Goal: Task Accomplishment & Management: Use online tool/utility

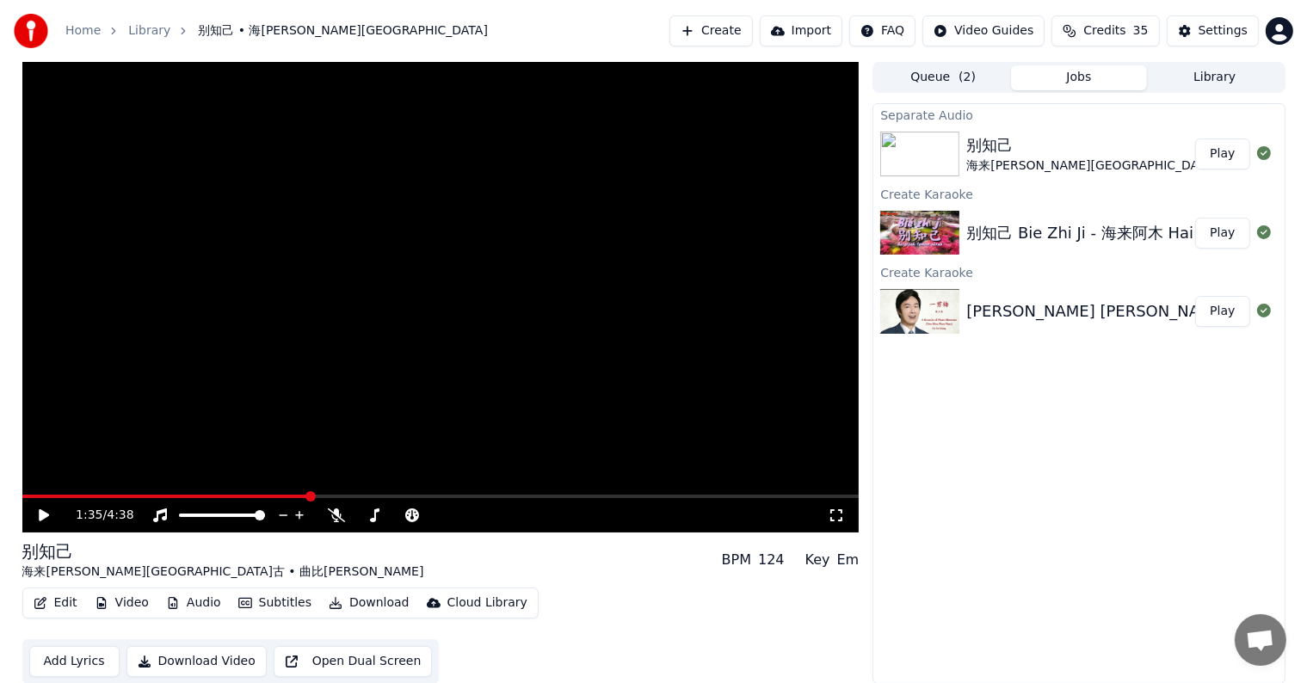
click at [41, 514] on icon at bounding box center [44, 515] width 10 height 12
click at [730, 495] on span at bounding box center [440, 496] width 837 height 3
click at [42, 514] on icon at bounding box center [44, 515] width 9 height 10
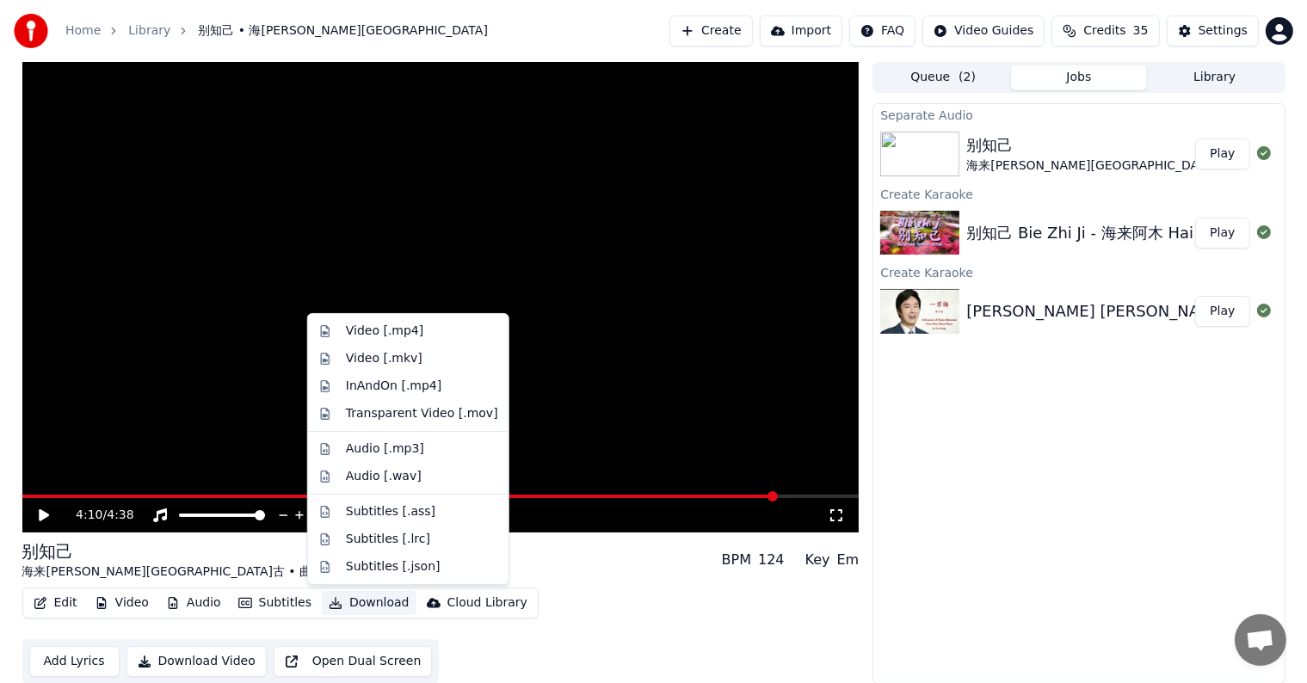
click at [366, 597] on button "Download" at bounding box center [369, 603] width 95 height 24
click at [399, 330] on div "Video [.mp4]" at bounding box center [384, 331] width 77 height 17
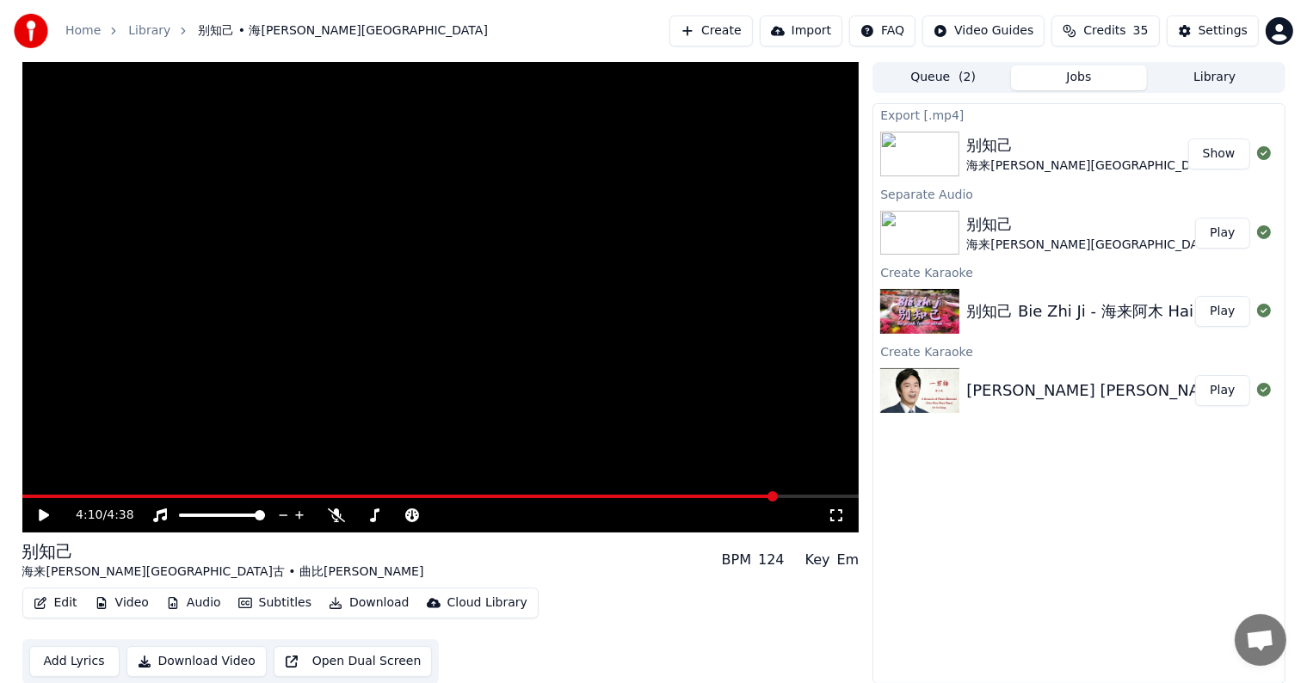
click at [1233, 151] on button "Show" at bounding box center [1219, 153] width 62 height 31
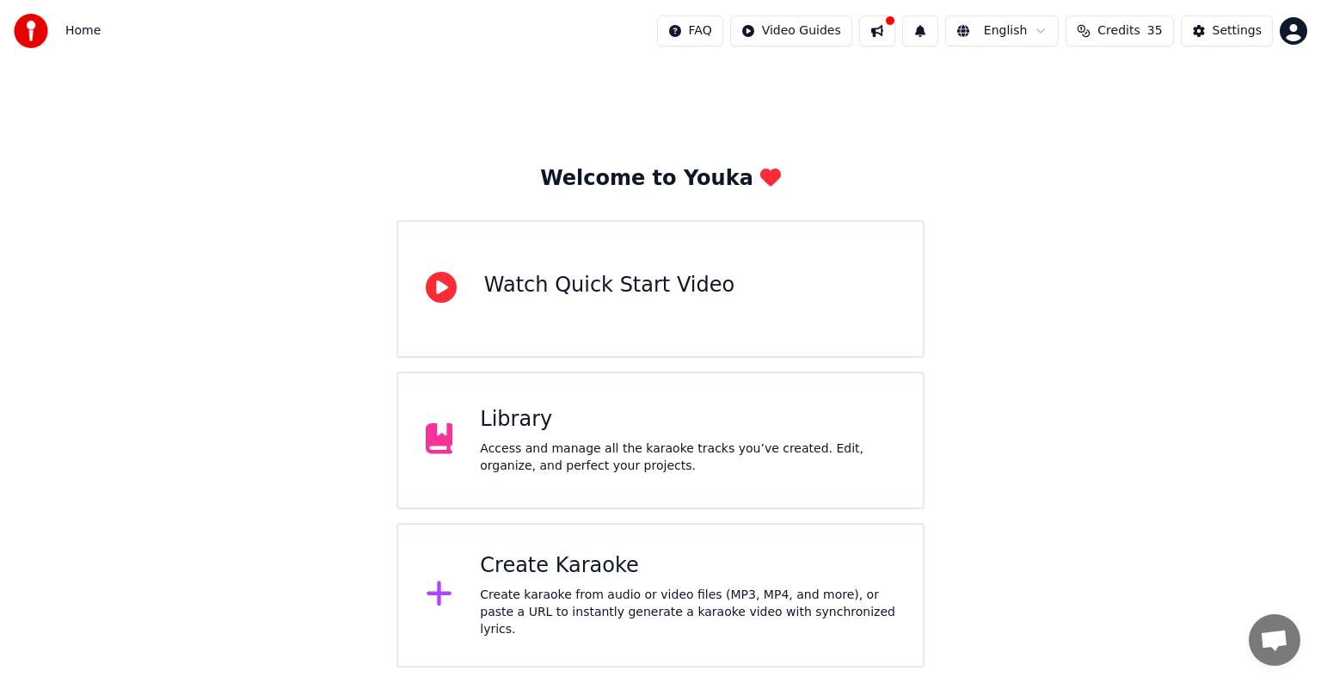
click at [638, 588] on div "Create Karaoke Create karaoke from audio or video files (MP3, MP4, and more), o…" at bounding box center [687, 595] width 415 height 86
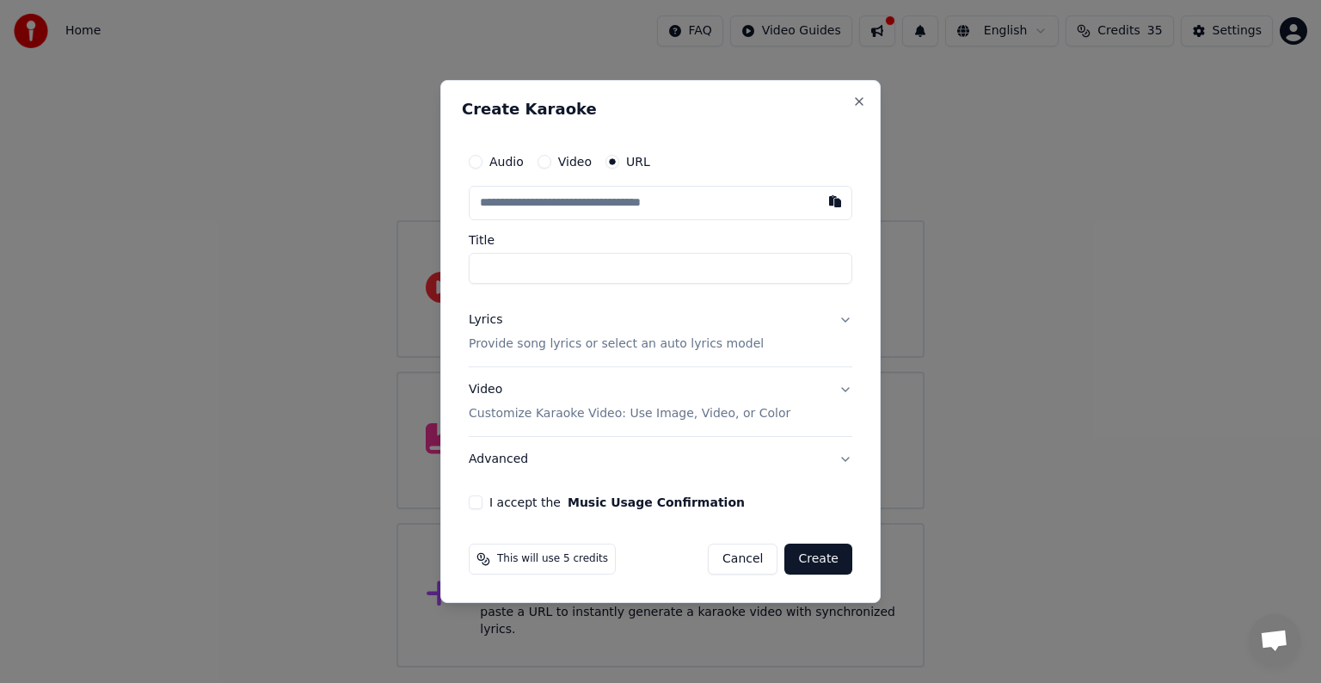
click at [638, 588] on body "Home FAQ Video Guides English Credits 35 Settings Welcome to Youka Watch Quick …" at bounding box center [660, 334] width 1321 height 668
click at [683, 206] on input "text" at bounding box center [661, 203] width 384 height 34
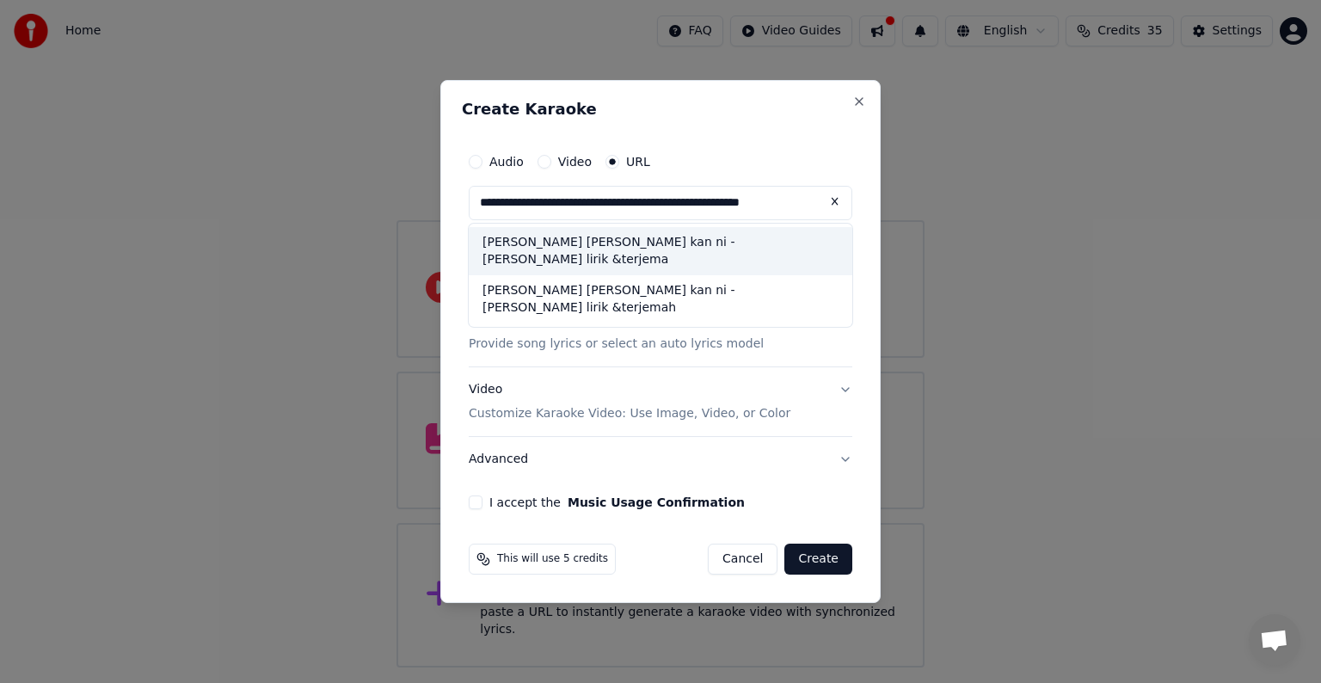
type input "**********"
click at [626, 247] on div "pio yang guo hai lai kan ni - li zong sheng lirik &terjemahan" at bounding box center [661, 251] width 384 height 48
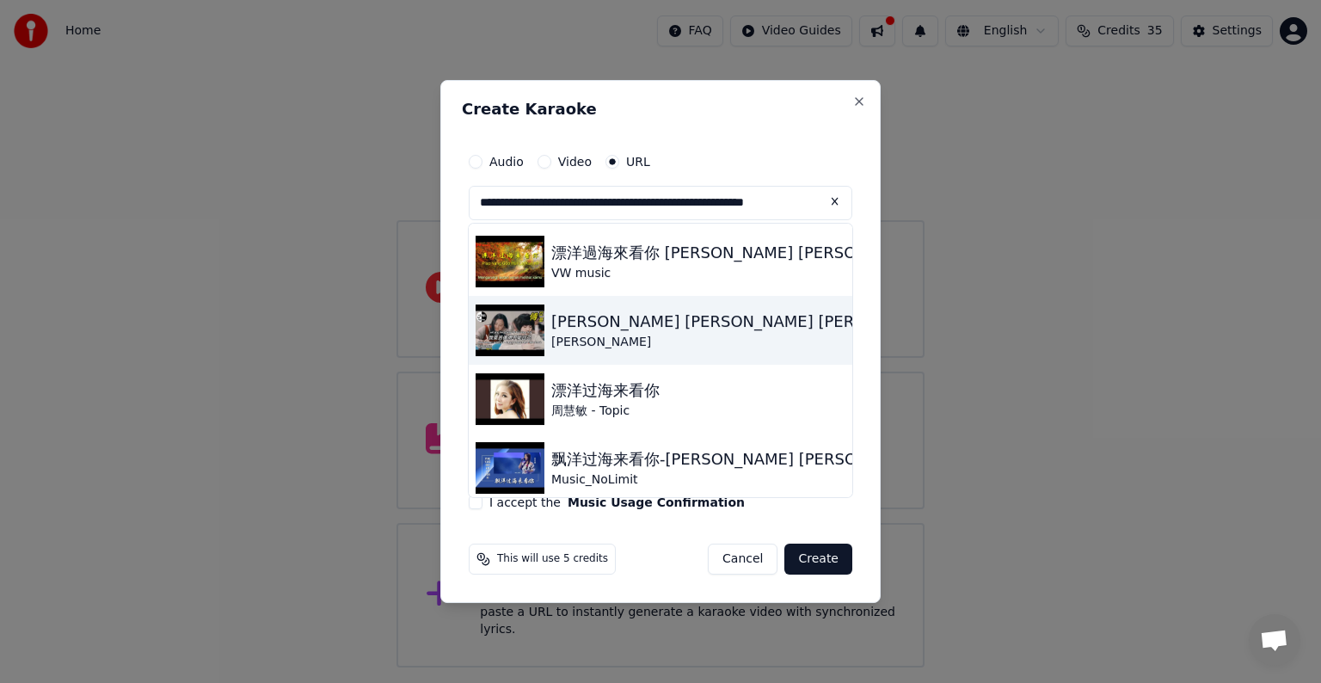
click at [604, 329] on div "Piao Yang Guo Hai Lai Kan Ni - Li Zong Sheng Lirik & Terjemahan Sub Indo" at bounding box center [987, 322] width 873 height 24
type input "**********"
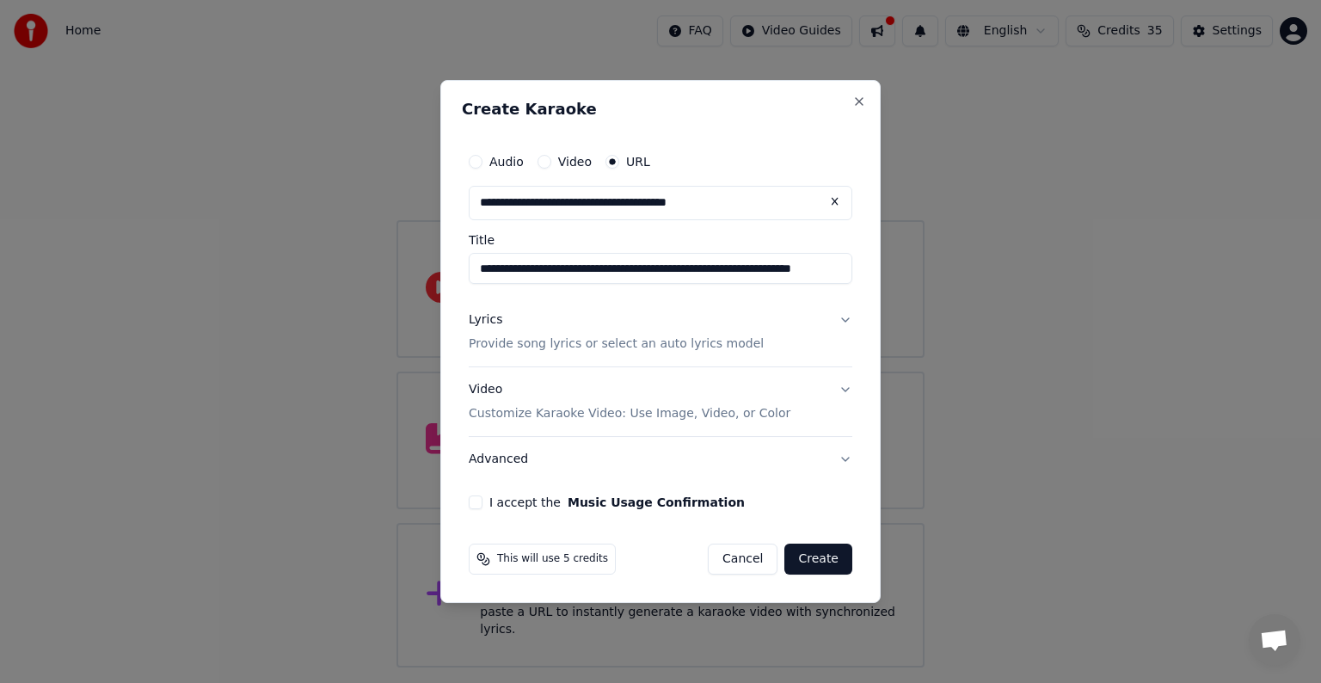
click at [604, 329] on div "Lyrics Provide song lyrics or select an auto lyrics model" at bounding box center [616, 331] width 295 height 41
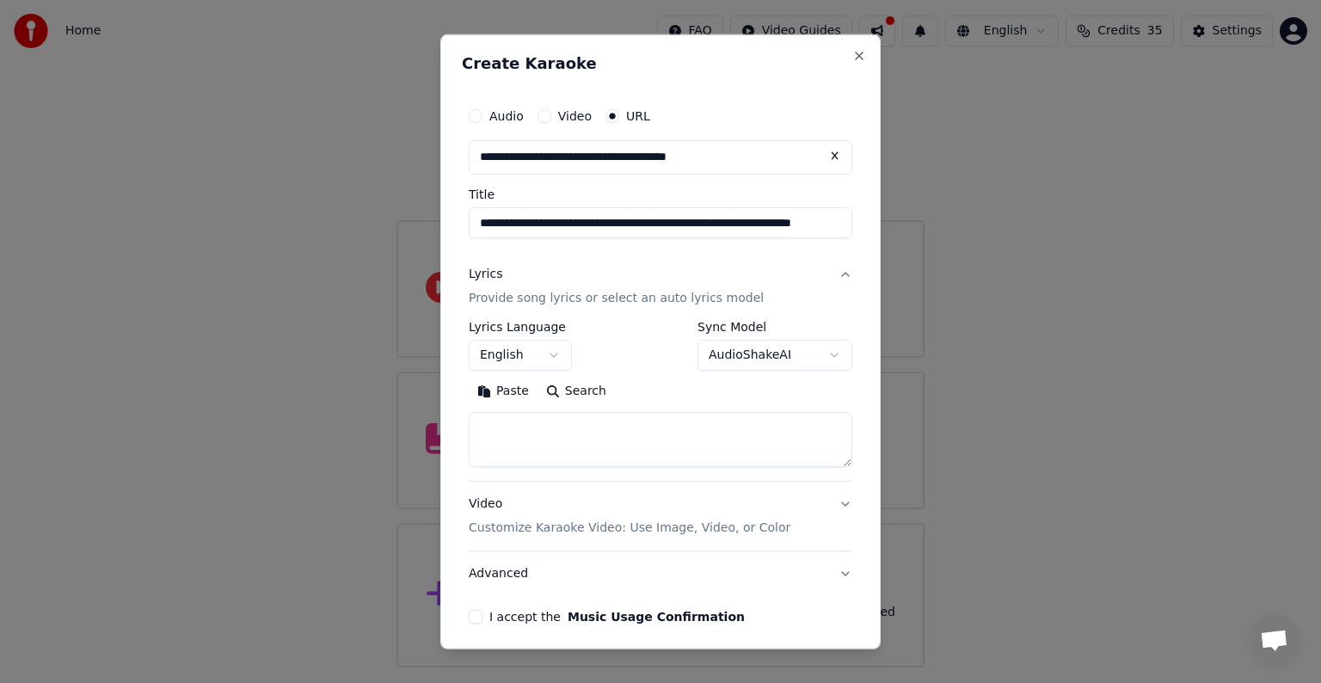
click at [832, 272] on button "Lyrics Provide song lyrics or select an auto lyrics model" at bounding box center [661, 286] width 384 height 69
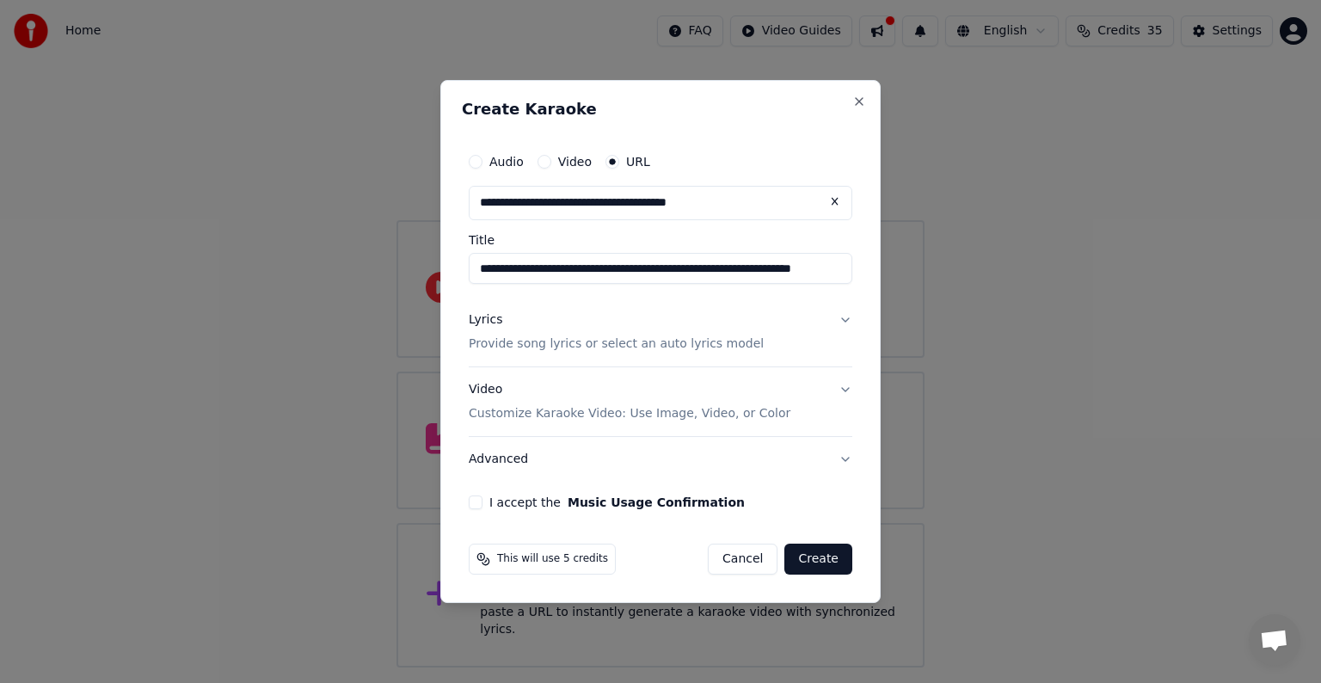
click at [846, 317] on button "Lyrics Provide song lyrics or select an auto lyrics model" at bounding box center [661, 332] width 384 height 69
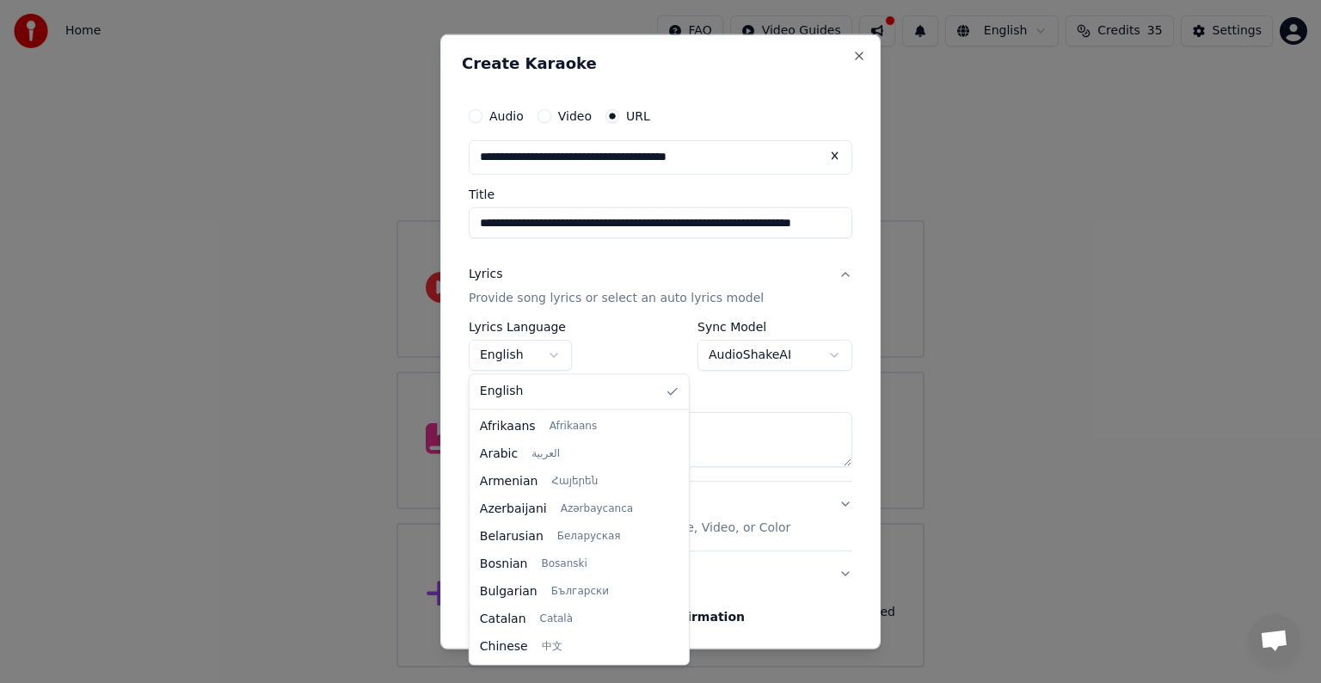
click at [551, 354] on body "**********" at bounding box center [660, 334] width 1321 height 668
select select "**"
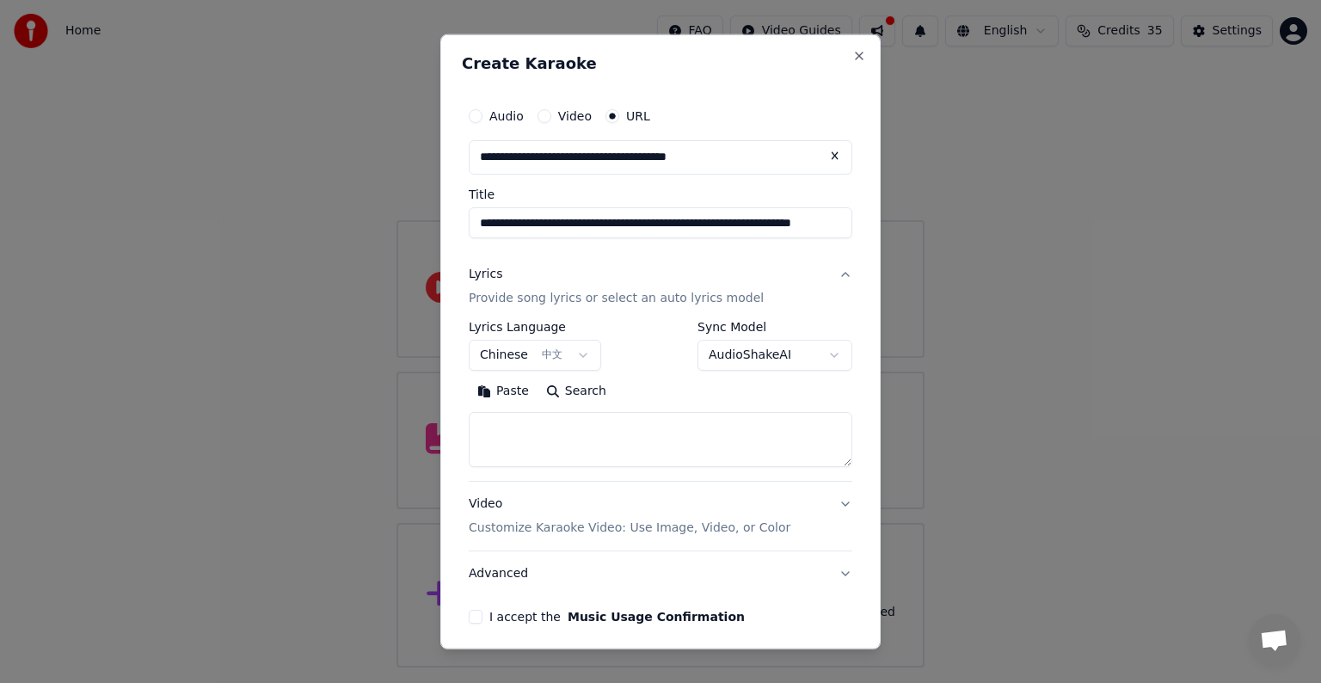
click at [820, 355] on body "**********" at bounding box center [660, 334] width 1321 height 668
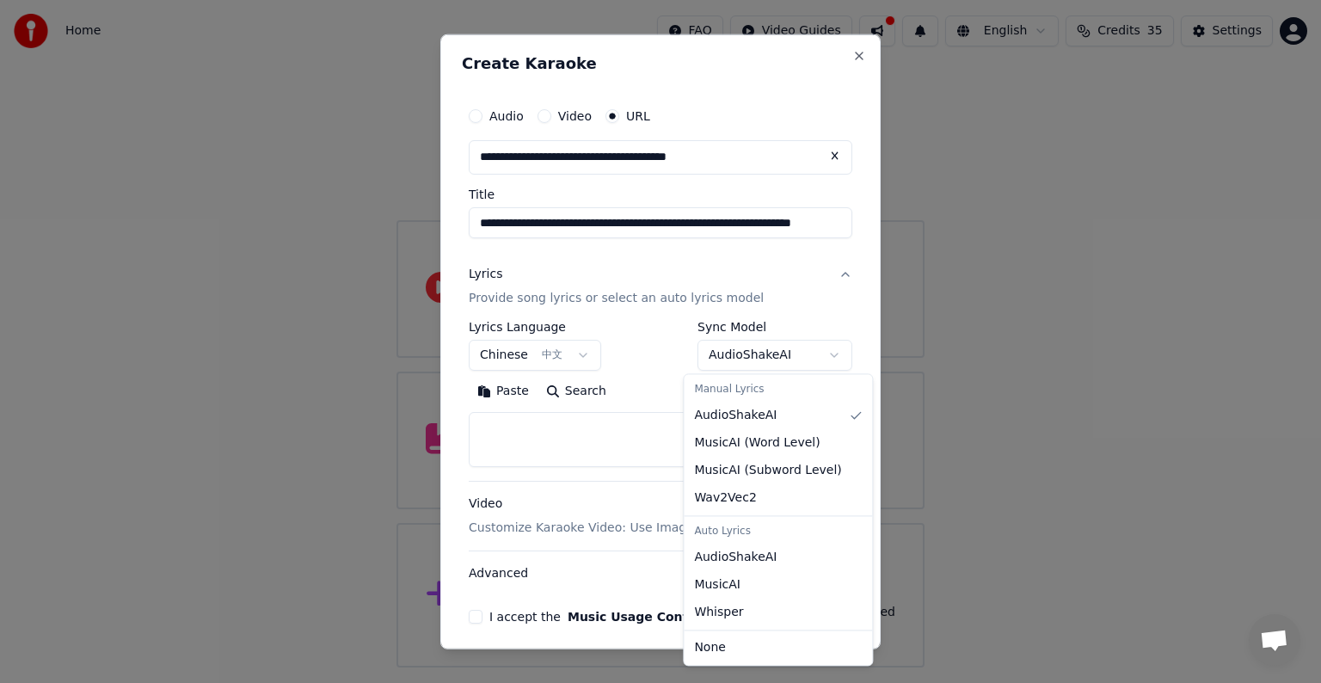
select select "****"
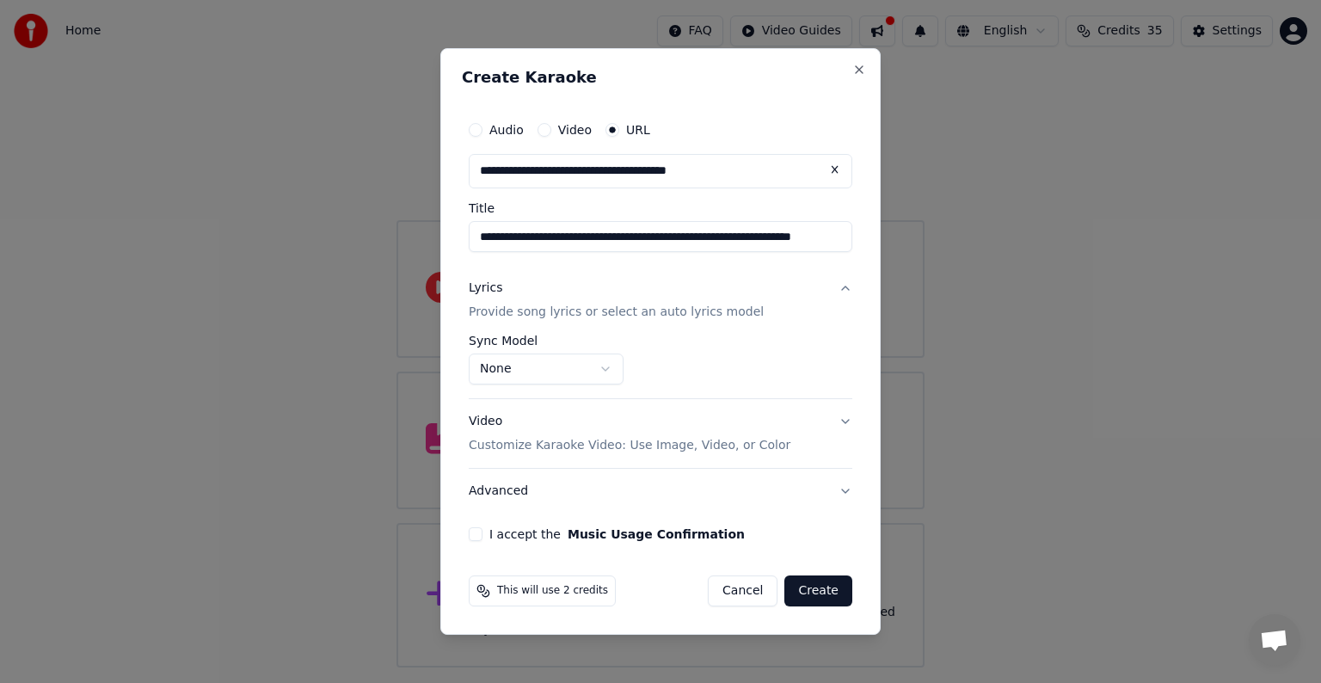
click at [474, 537] on button "I accept the Music Usage Confirmation" at bounding box center [476, 534] width 14 height 14
click at [822, 592] on button "Create" at bounding box center [818, 590] width 68 height 31
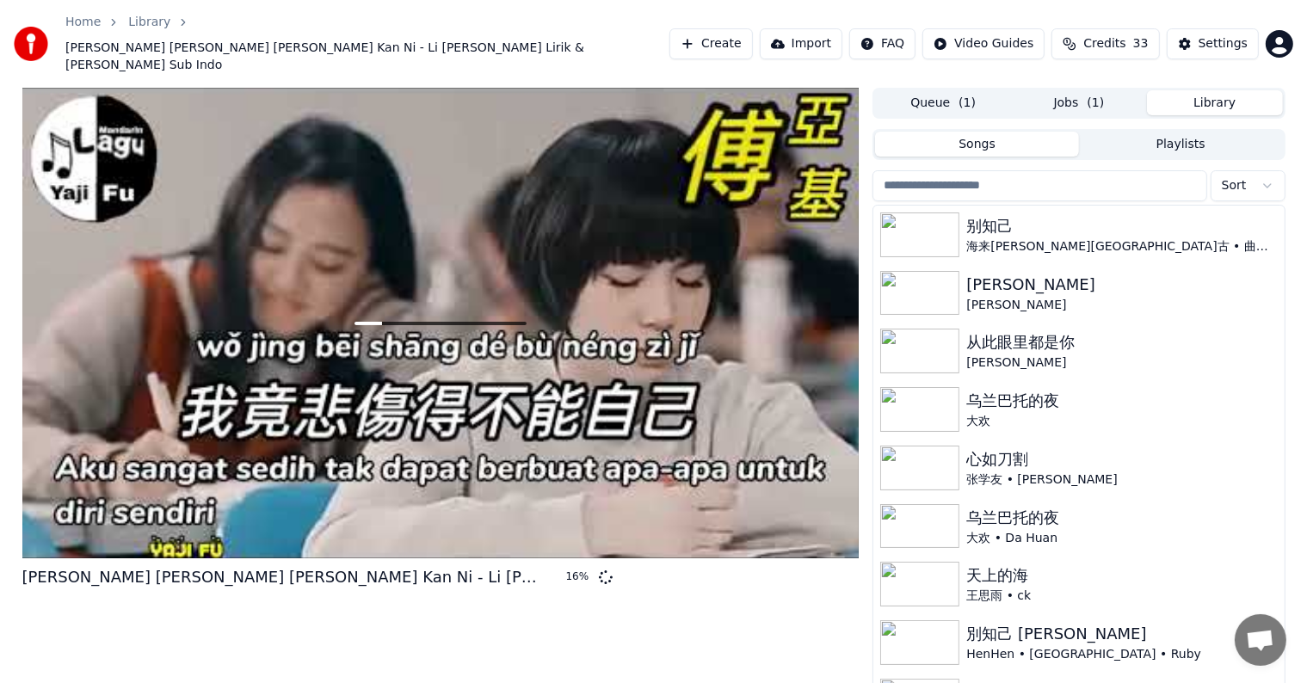
click at [1203, 90] on button "Library" at bounding box center [1215, 102] width 136 height 25
click at [919, 271] on img at bounding box center [919, 293] width 79 height 45
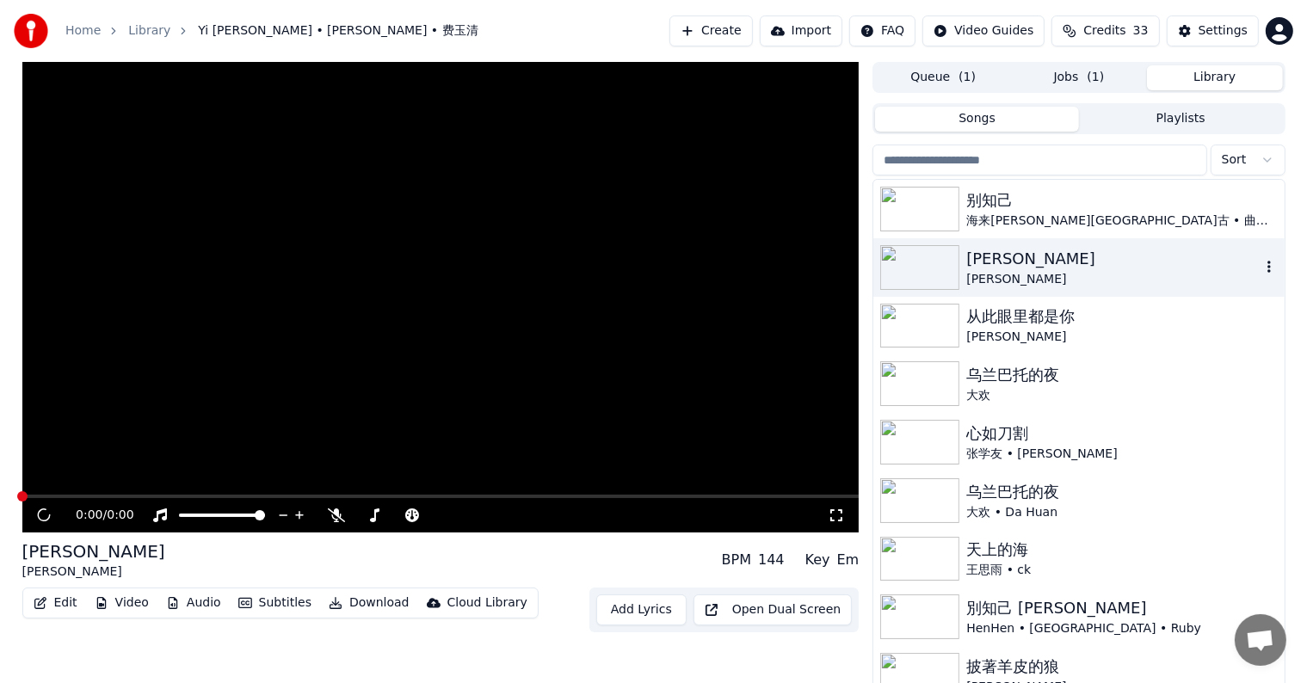
click at [919, 258] on img at bounding box center [919, 267] width 79 height 45
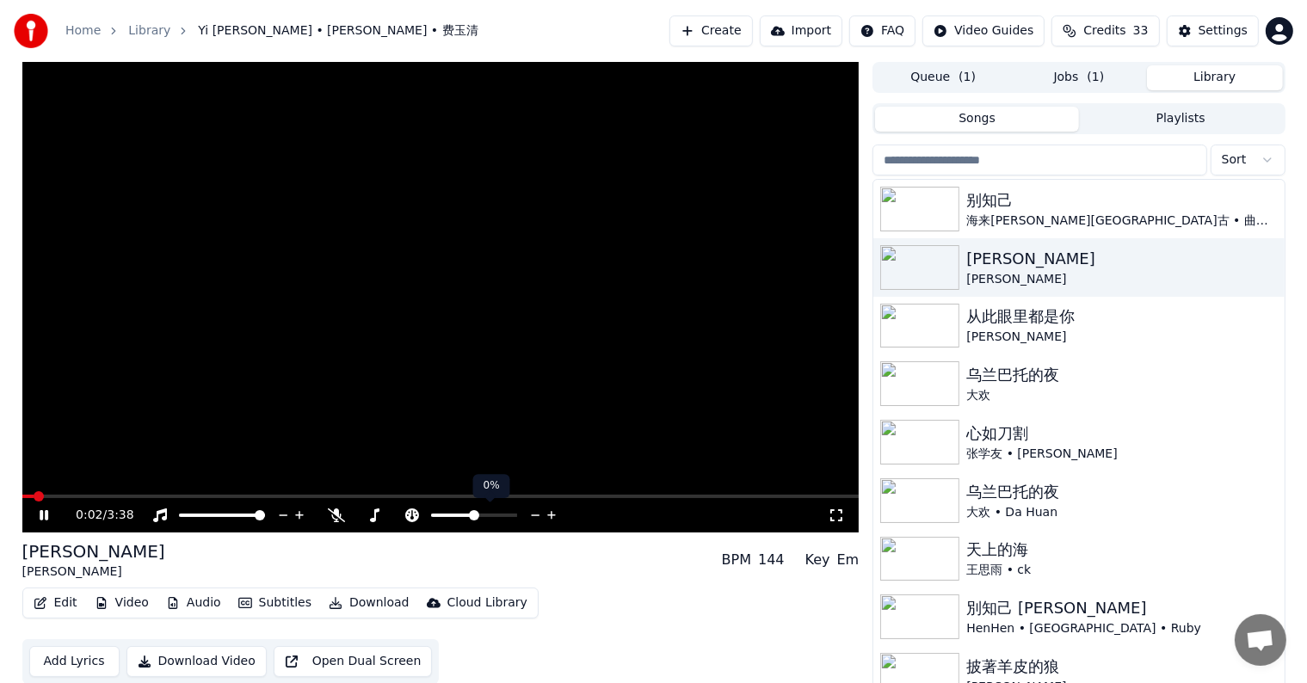
click at [530, 513] on icon at bounding box center [535, 515] width 16 height 17
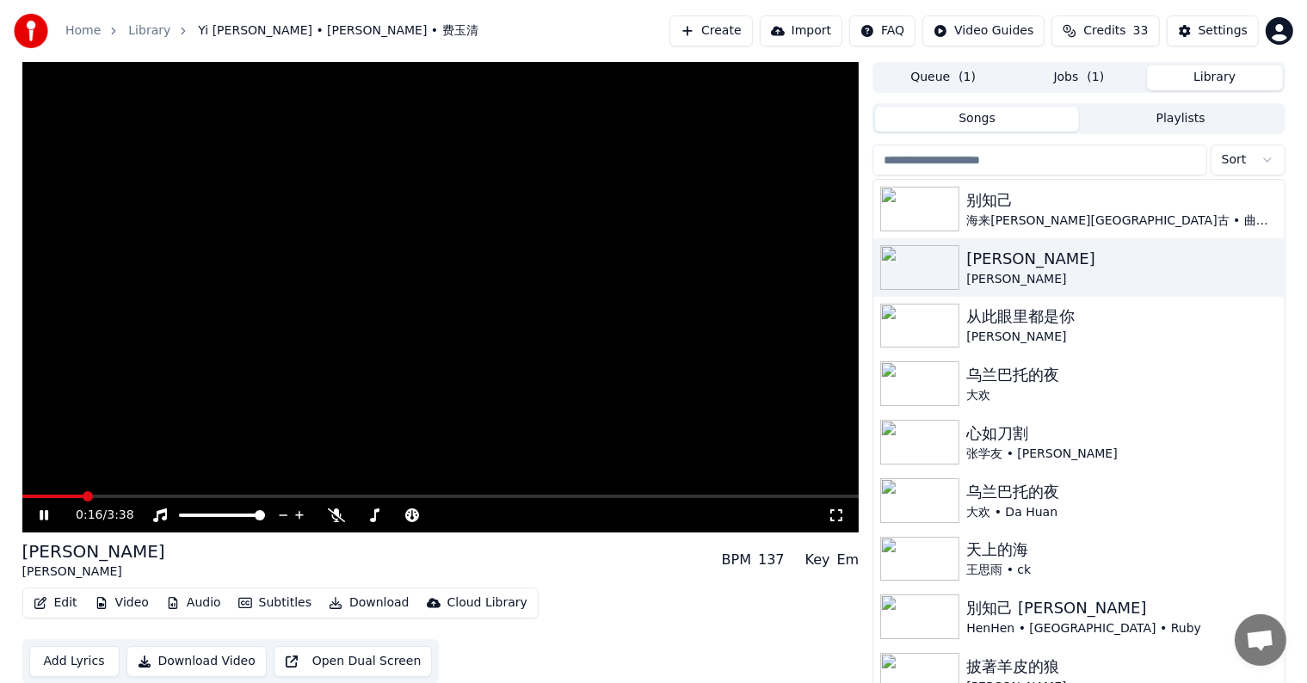
click at [84, 495] on span at bounding box center [440, 496] width 837 height 3
click at [114, 495] on span at bounding box center [68, 496] width 92 height 3
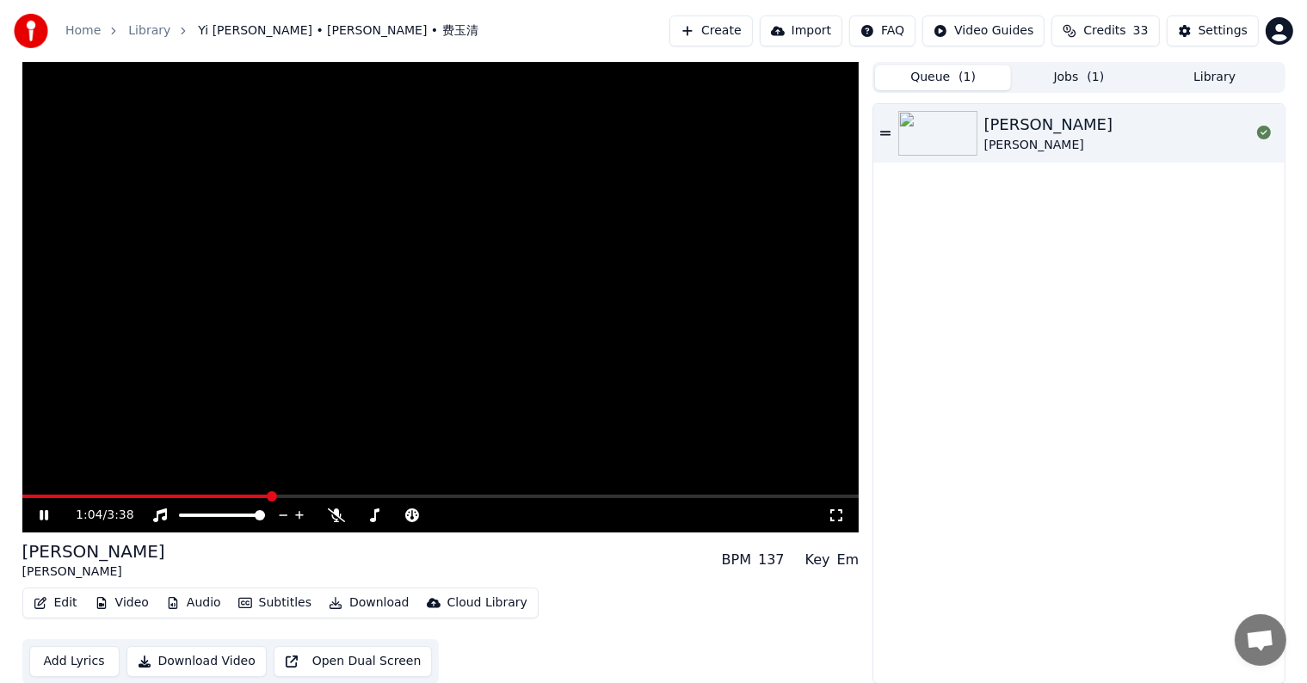
click at [955, 79] on button "Queue ( 1 )" at bounding box center [943, 77] width 136 height 25
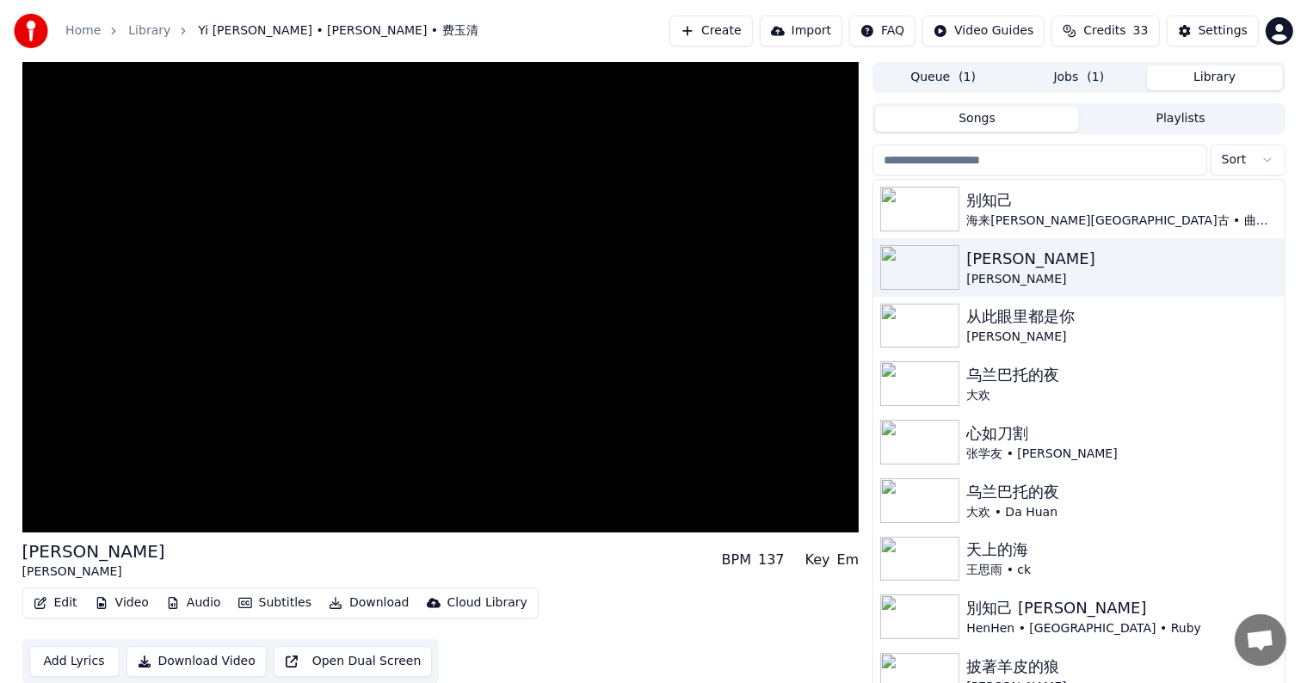
click at [1203, 74] on button "Library" at bounding box center [1215, 77] width 136 height 25
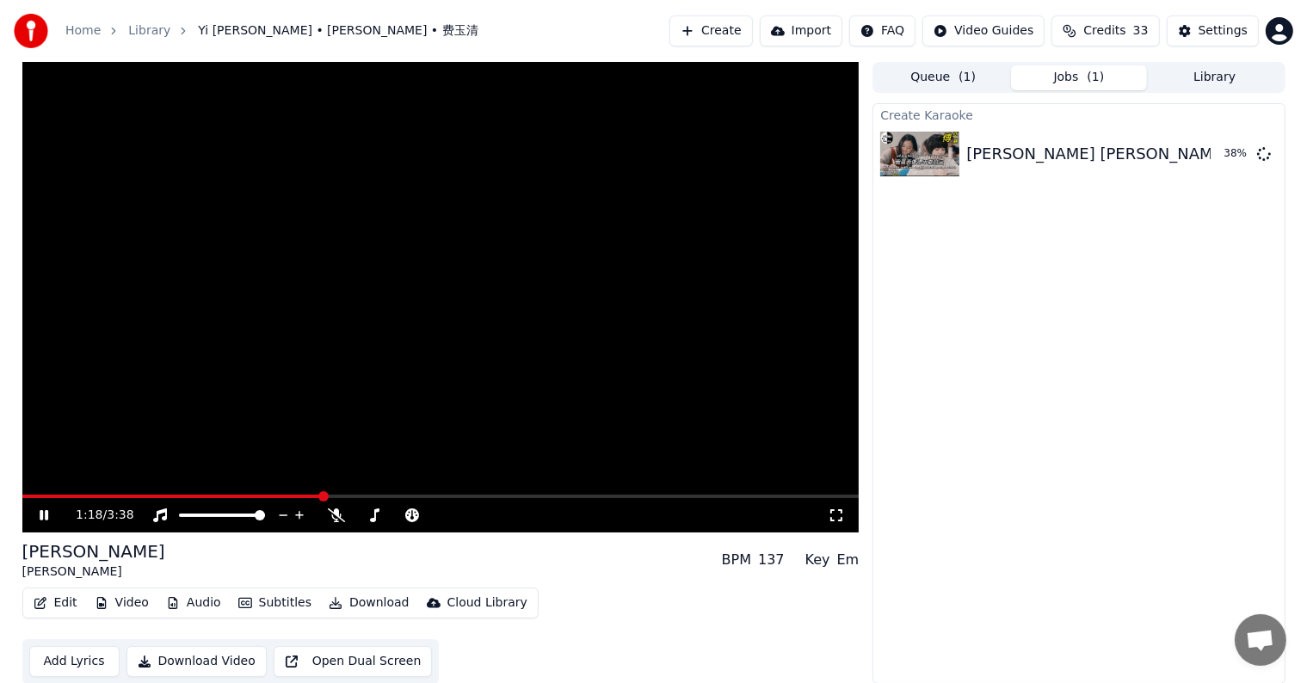
click at [1084, 76] on button "Jobs ( 1 )" at bounding box center [1079, 77] width 136 height 25
click at [43, 518] on icon at bounding box center [56, 515] width 40 height 14
click at [1225, 151] on button "Play" at bounding box center [1222, 153] width 54 height 31
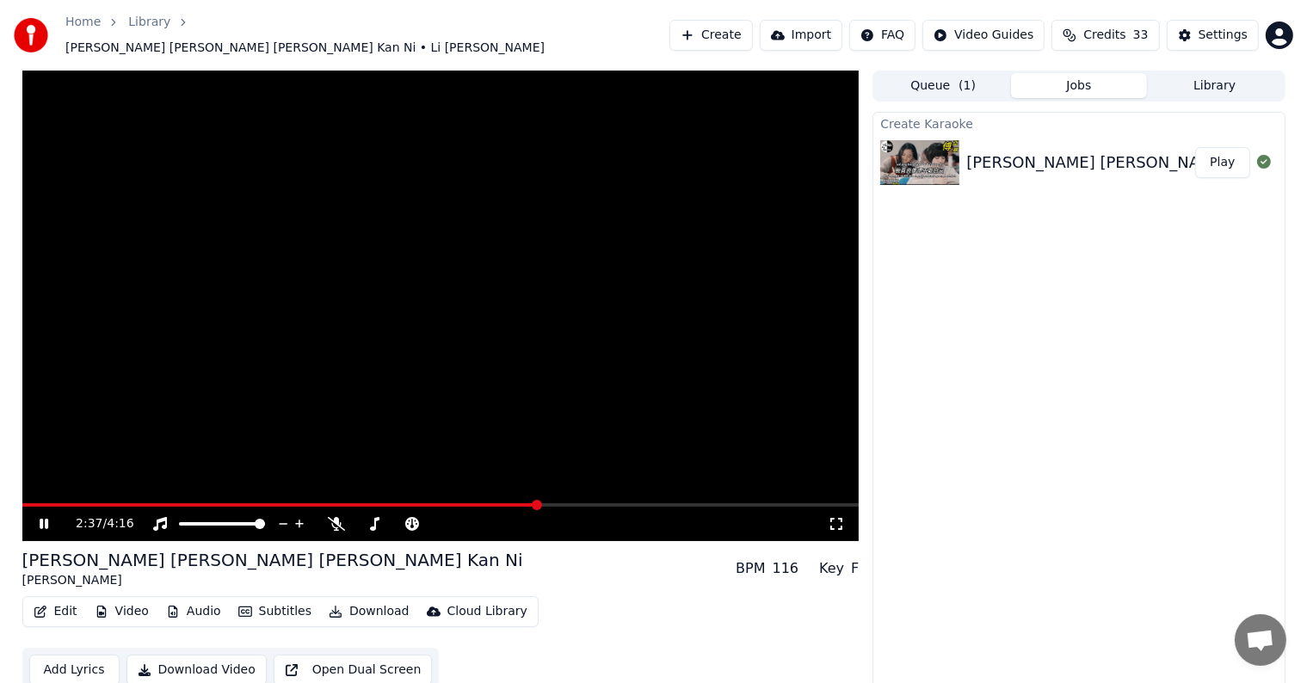
click at [40, 519] on icon at bounding box center [44, 524] width 9 height 10
